Goal: Information Seeking & Learning: Learn about a topic

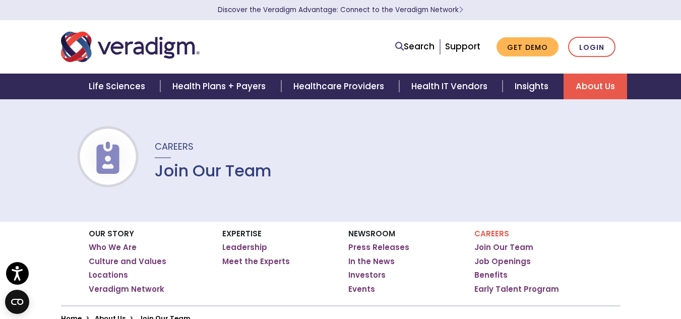
click at [222, 179] on h1 "Join Our Team" at bounding box center [213, 170] width 117 height 19
click at [197, 172] on h1 "Join Our Team" at bounding box center [213, 170] width 117 height 19
click at [154, 142] on div "Careers Join Our Team" at bounding box center [207, 160] width 129 height 41
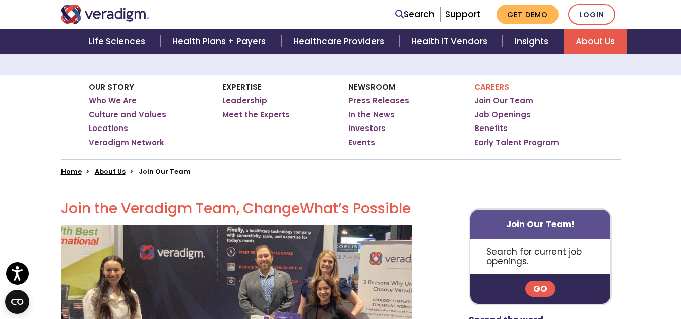
scroll to position [151, 0]
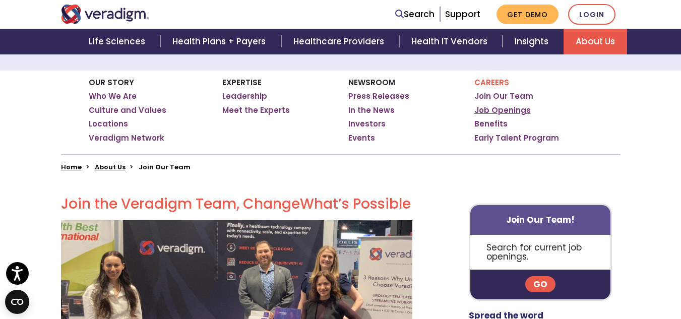
click at [492, 109] on link "Job Openings" at bounding box center [502, 110] width 56 height 10
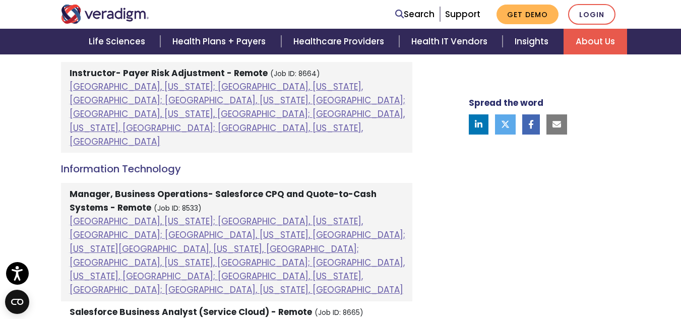
scroll to position [655, 0]
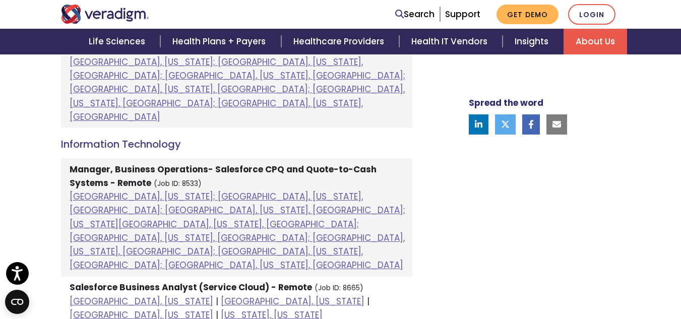
drag, startPoint x: 132, startPoint y: 117, endPoint x: 104, endPoint y: 146, distance: 39.6
click at [104, 163] on strong "Manager, Business Operations- Salesforce CPQ and Quote-to-Cash Systems - Remote" at bounding box center [223, 176] width 307 height 26
click at [103, 163] on strong "Manager, Business Operations- Salesforce CPQ and Quote-to-Cash Systems - Remote" at bounding box center [223, 176] width 307 height 26
click at [171, 175] on li "Manager, Business Operations- Salesforce CPQ and Quote-to-Cash Systems - Remote…" at bounding box center [236, 217] width 351 height 118
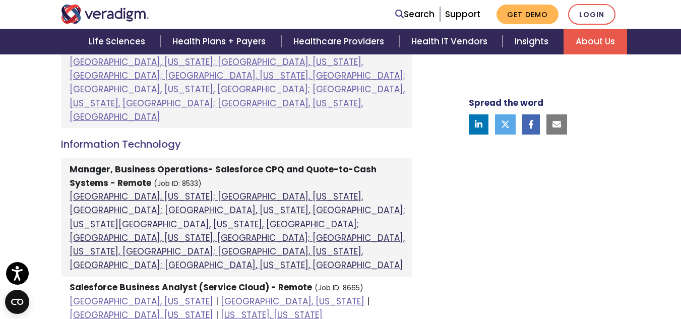
drag, startPoint x: 171, startPoint y: 175, endPoint x: 106, endPoint y: 196, distance: 68.5
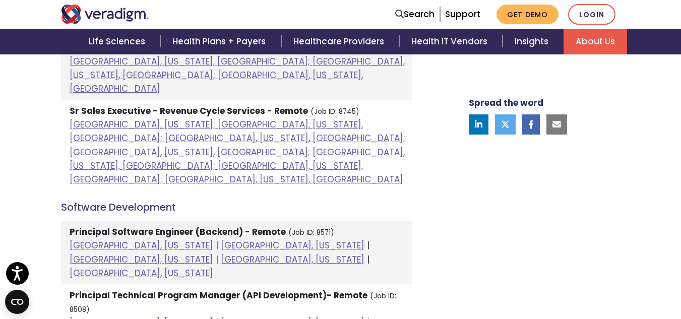
scroll to position [1008, 0]
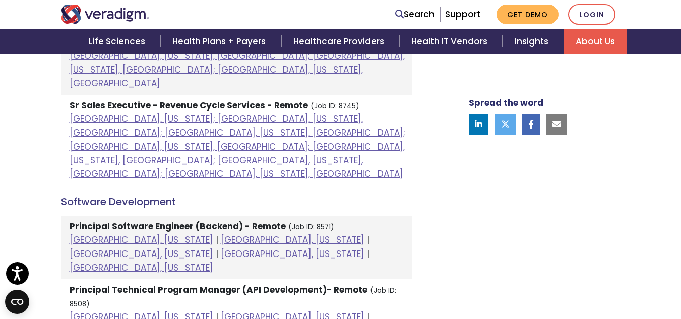
drag, startPoint x: 174, startPoint y: 191, endPoint x: 241, endPoint y: 192, distance: 67.5
